Goal: Information Seeking & Learning: Learn about a topic

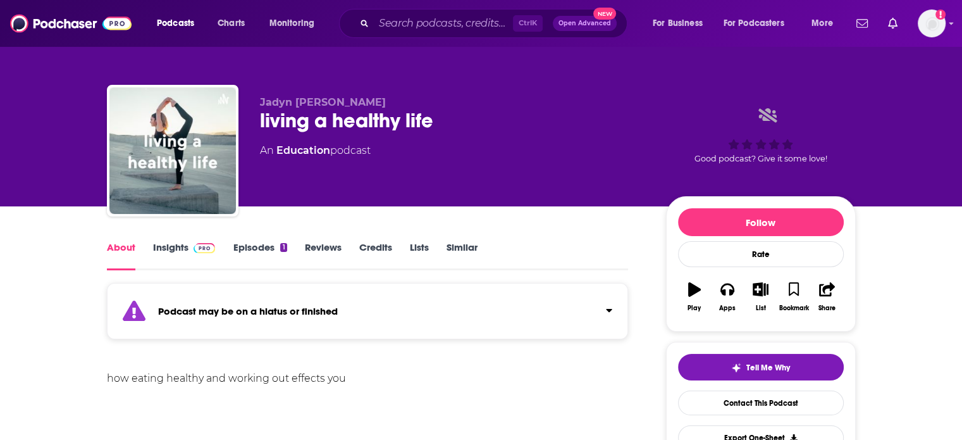
click at [385, 25] on input "Search podcasts, credits, & more..." at bounding box center [443, 23] width 139 height 20
click at [367, 24] on icon "Search podcasts, credits, & more..." at bounding box center [364, 23] width 7 height 7
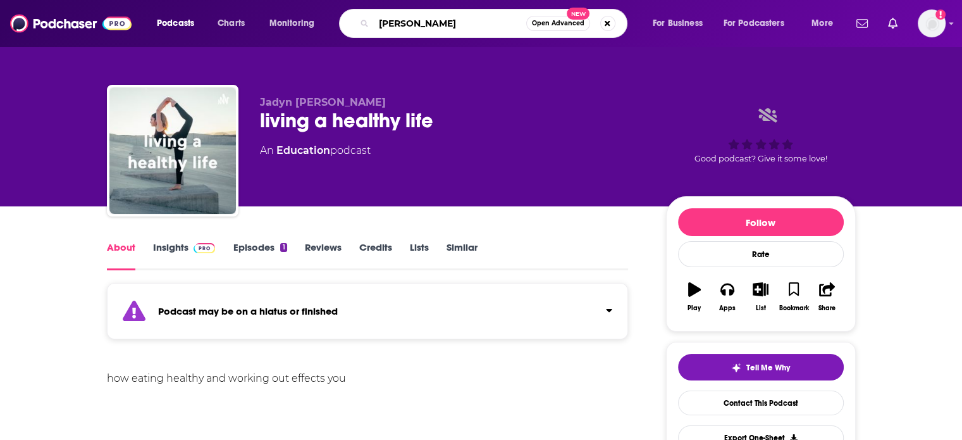
type input "[PERSON_NAME]"
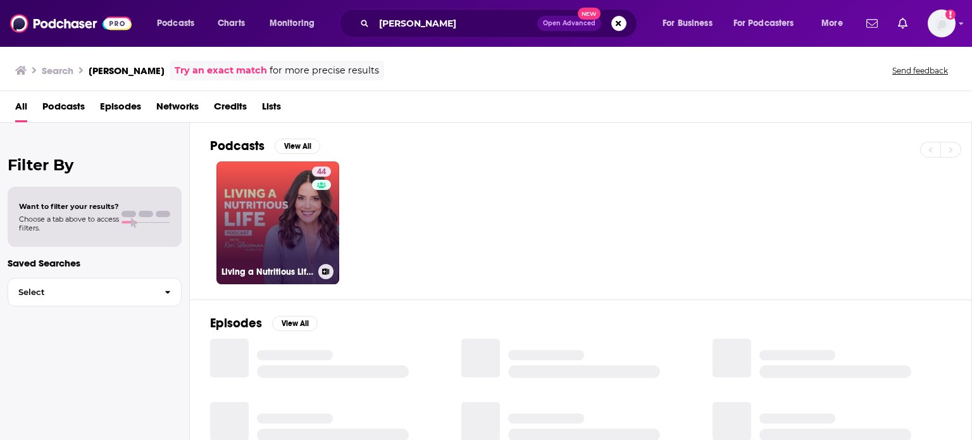
click at [250, 185] on link "44 Living a Nutritious Life with [PERSON_NAME]" at bounding box center [277, 222] width 123 height 123
